Goal: Task Accomplishment & Management: Use online tool/utility

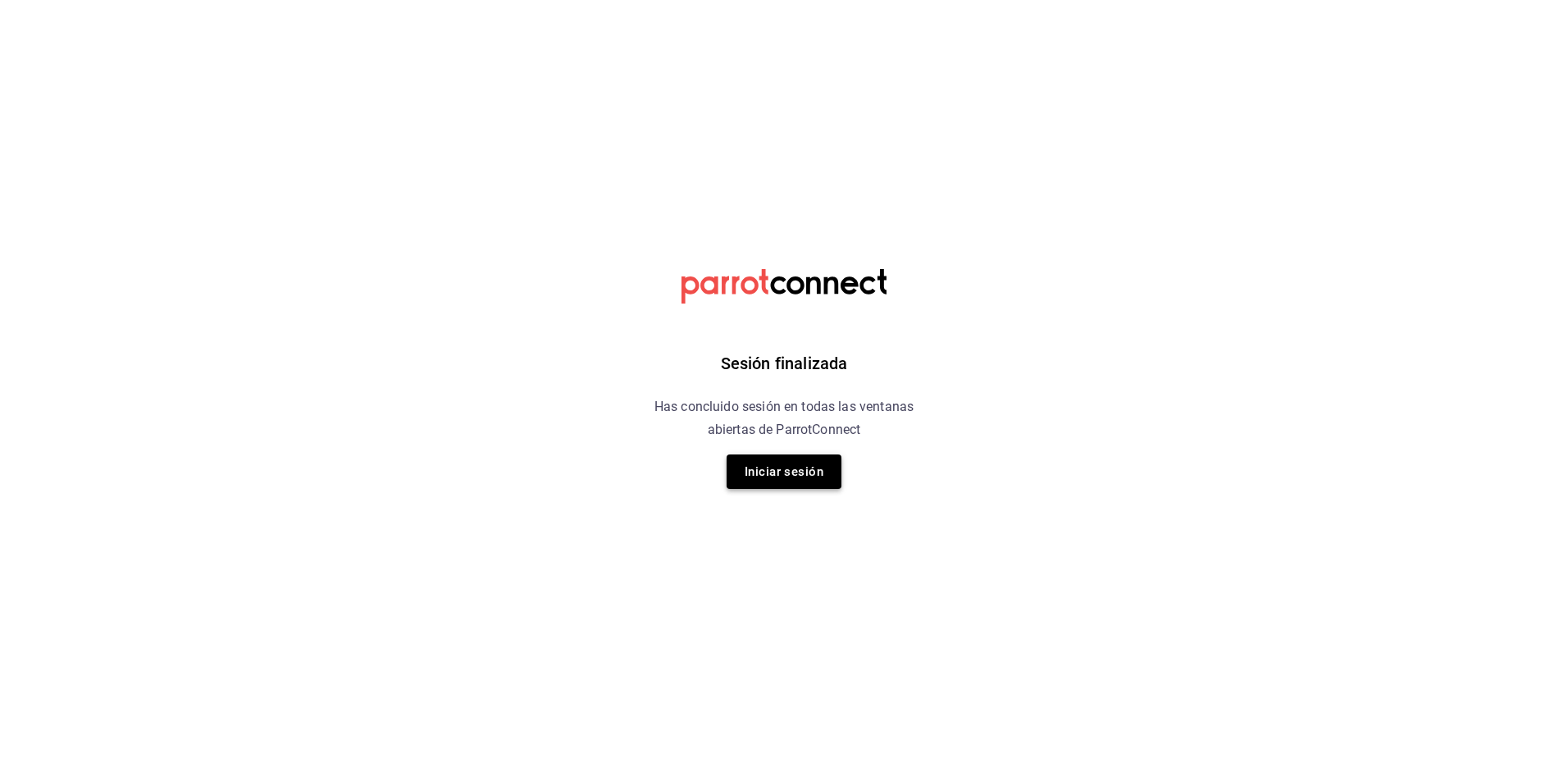
click at [810, 482] on button "Iniciar sesión" at bounding box center [784, 472] width 115 height 34
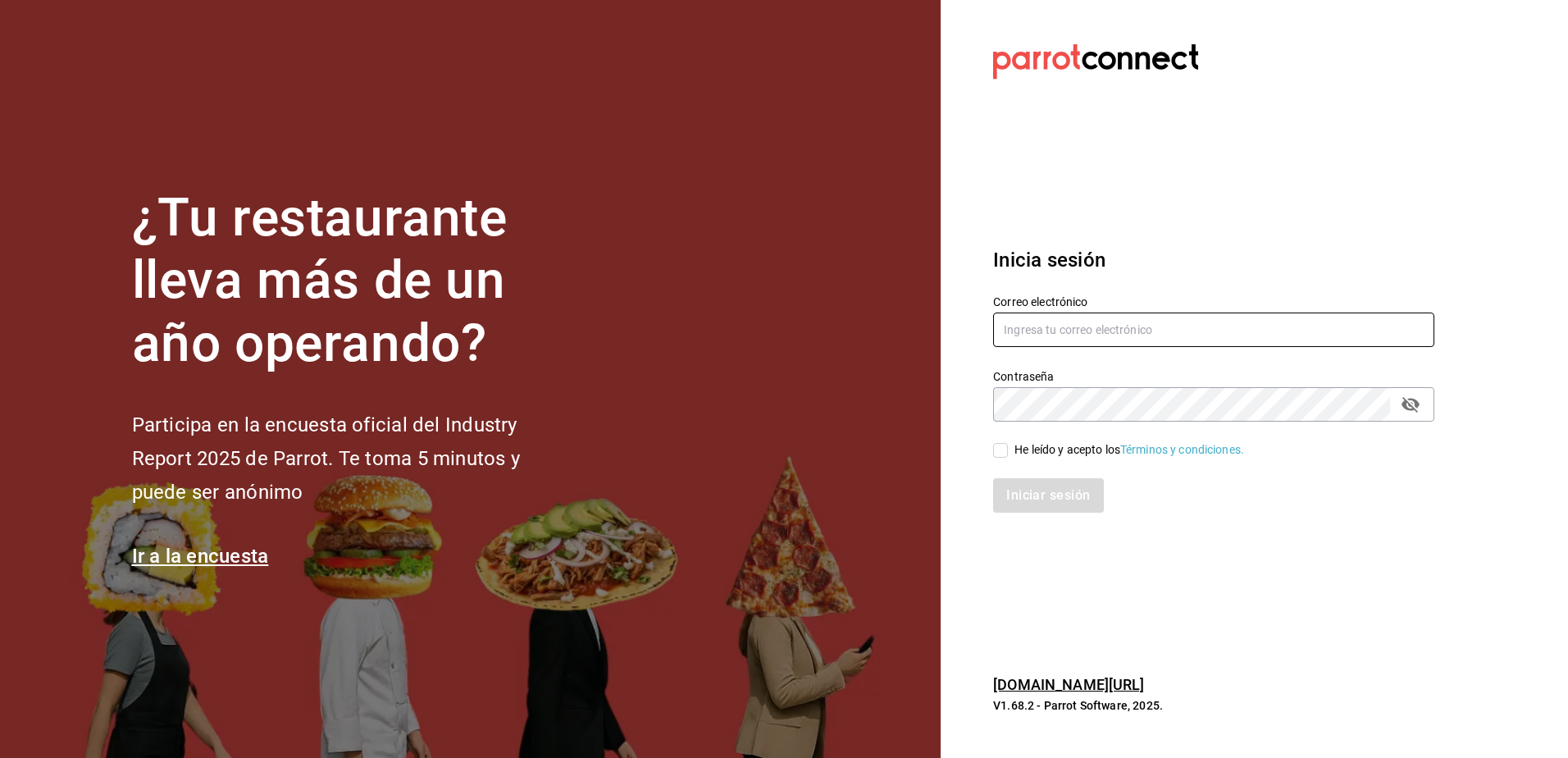
type input "facturacion@cocina82.com"
click at [1006, 448] on input "He leído y acepto los Términos y condiciones." at bounding box center [1000, 449] width 14 height 14
checkbox input "true"
click at [1027, 478] on button "Iniciar sesión" at bounding box center [1049, 495] width 112 height 34
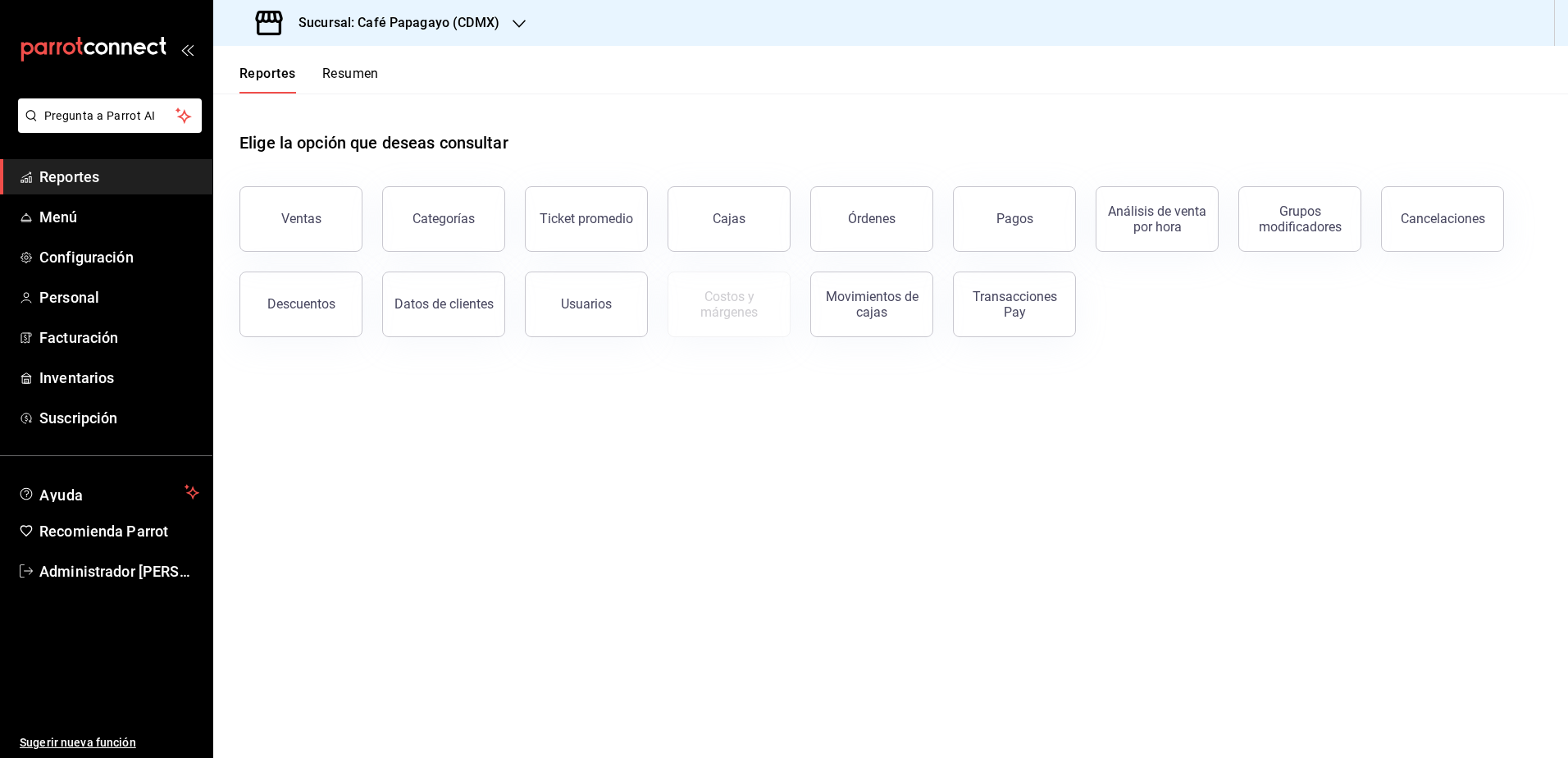
click at [405, 26] on h3 "Sucursal: Café Papagayo (CDMX)" at bounding box center [392, 22] width 214 height 20
click at [374, 98] on div "Ultramarinos (CDMX)" at bounding box center [336, 107] width 246 height 37
click at [994, 215] on button "Pagos" at bounding box center [1015, 218] width 123 height 66
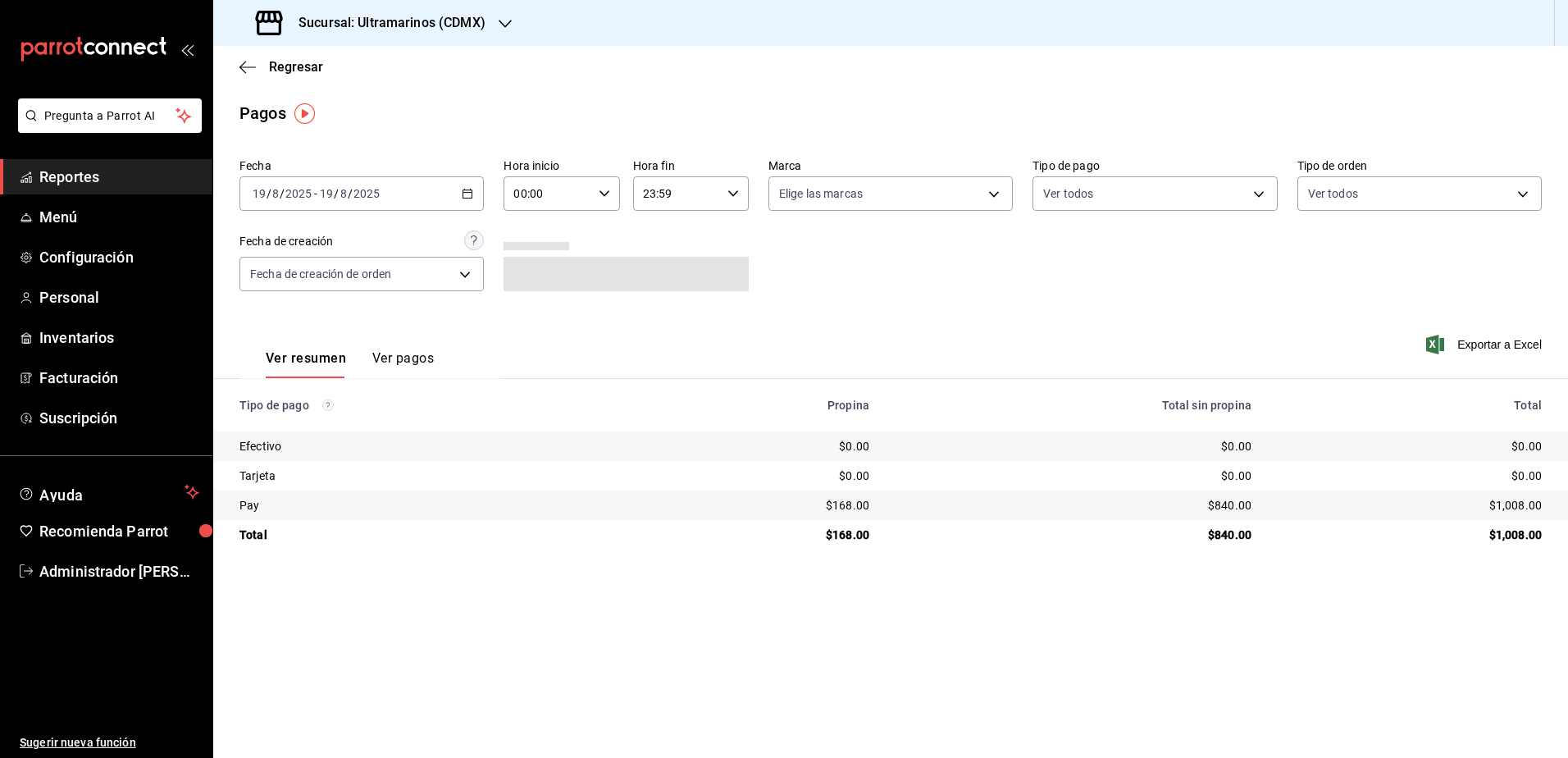
click at [376, 197] on input "2025" at bounding box center [367, 193] width 28 height 13
click at [313, 436] on span "Rango de fechas" at bounding box center [316, 427] width 127 height 17
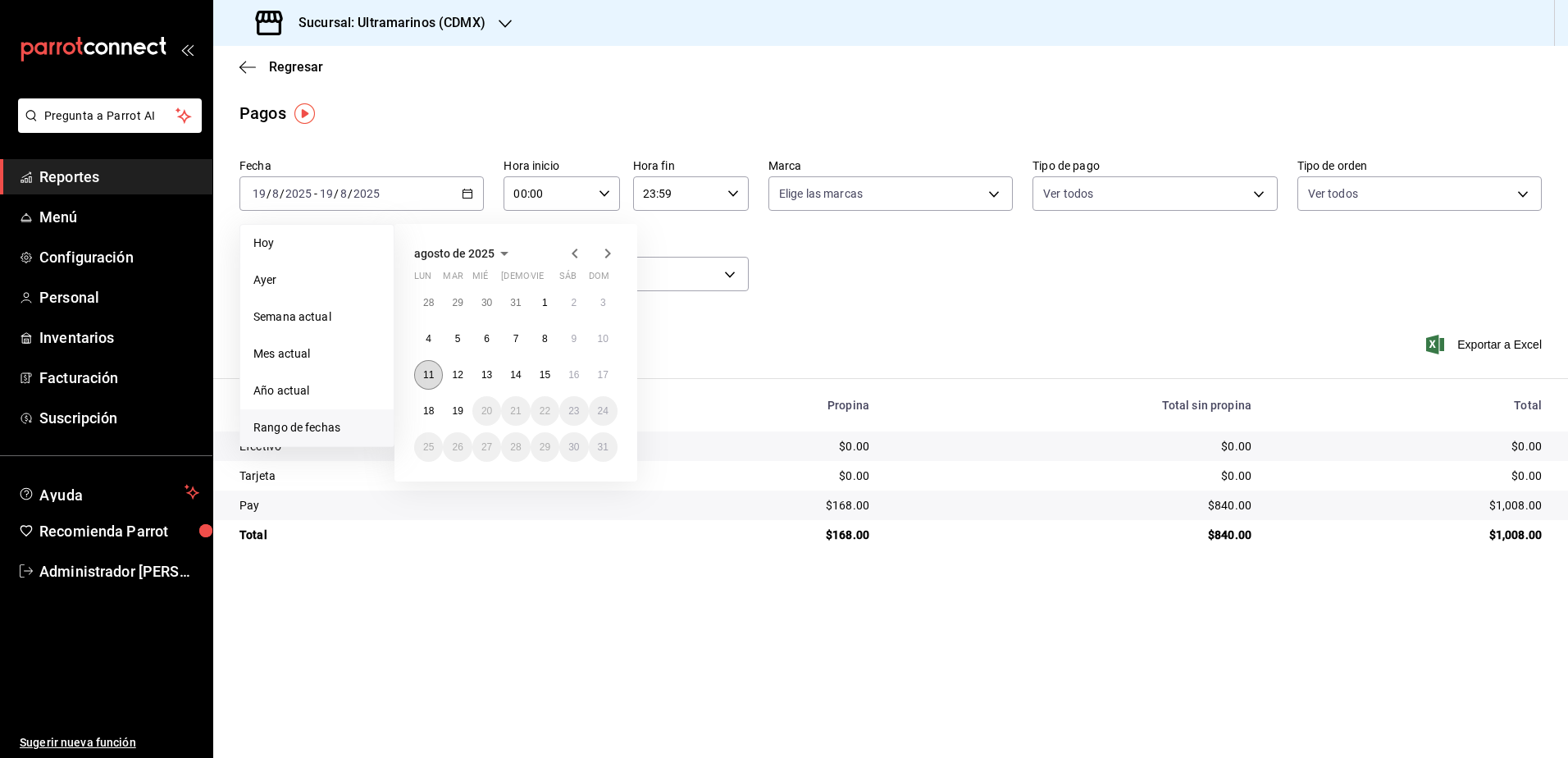
click at [431, 379] on abbr "11" at bounding box center [428, 374] width 11 height 11
click at [609, 366] on button "17" at bounding box center [604, 374] width 29 height 30
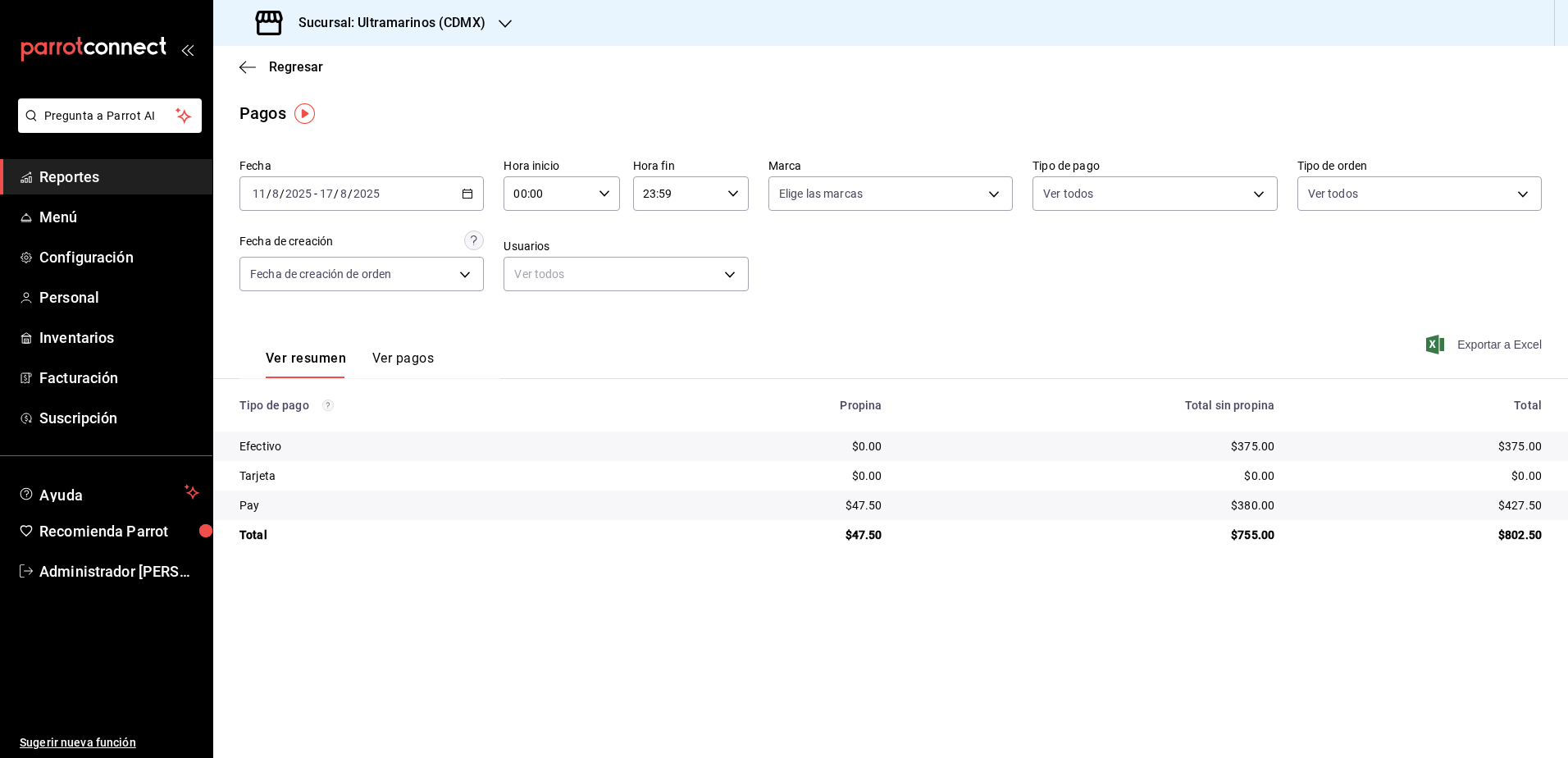
click at [1462, 340] on span "Exportar a Excel" at bounding box center [1485, 344] width 113 height 20
